Goal: Transaction & Acquisition: Download file/media

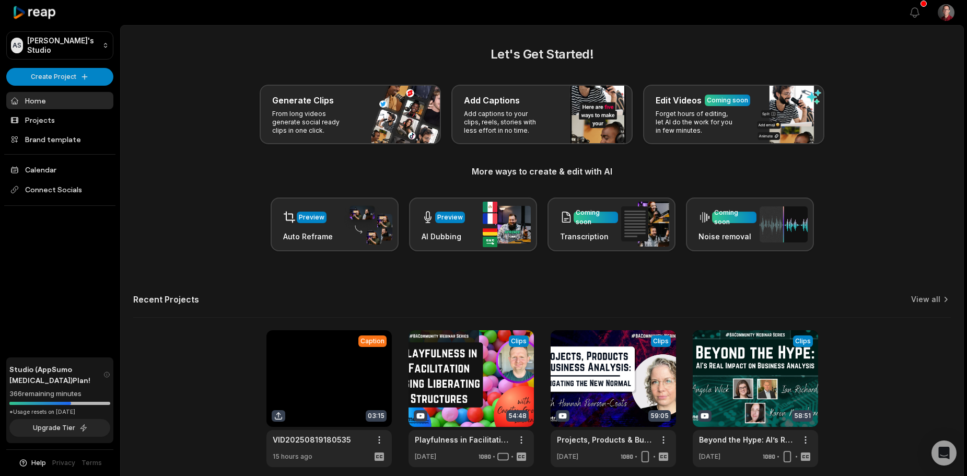
click at [334, 373] on link at bounding box center [328, 398] width 125 height 137
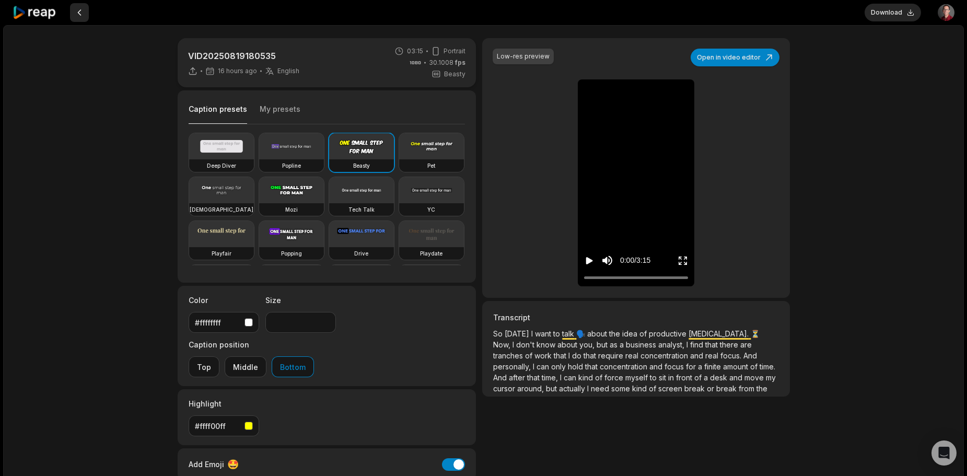
click at [81, 11] on button at bounding box center [79, 12] width 19 height 19
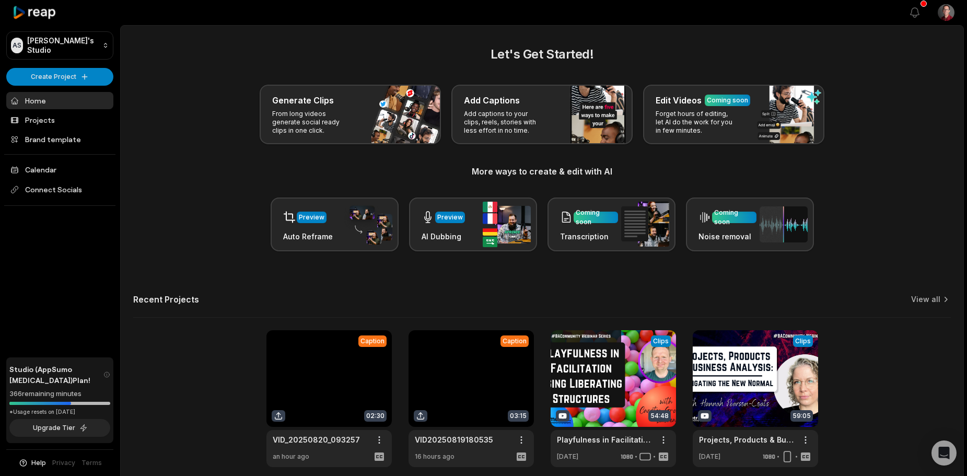
click at [333, 384] on link at bounding box center [328, 398] width 125 height 137
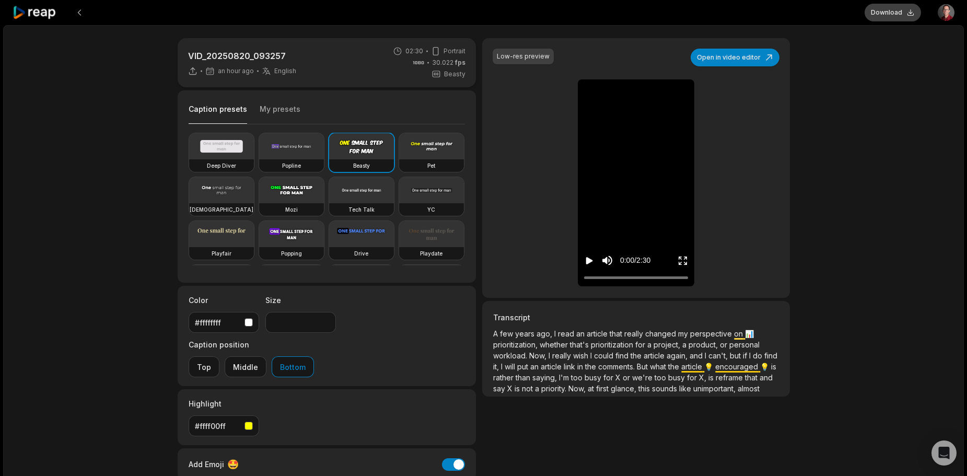
click at [878, 11] on button "Download" at bounding box center [892, 13] width 56 height 18
